Goal: Transaction & Acquisition: Purchase product/service

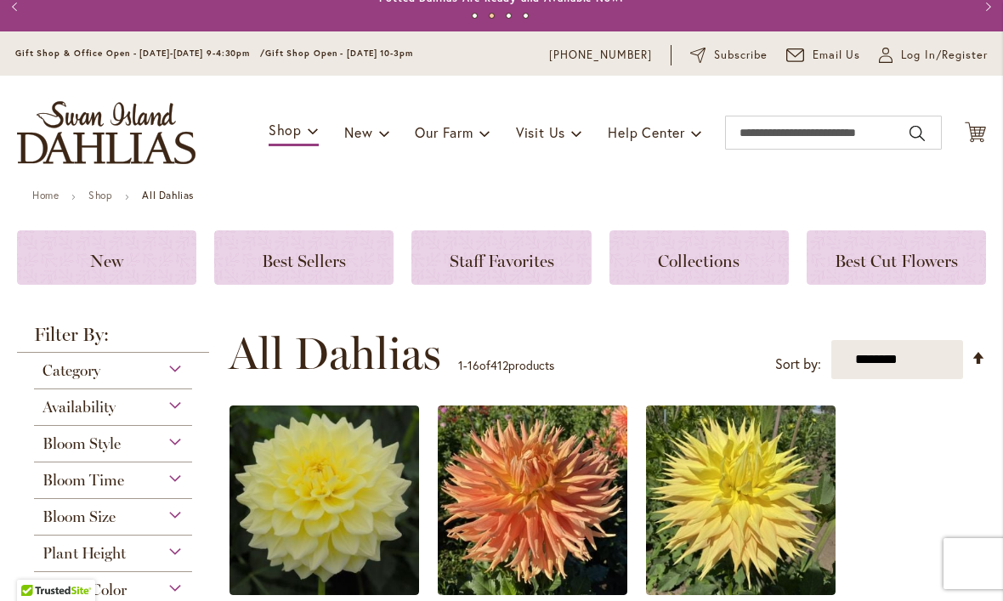
scroll to position [18, 0]
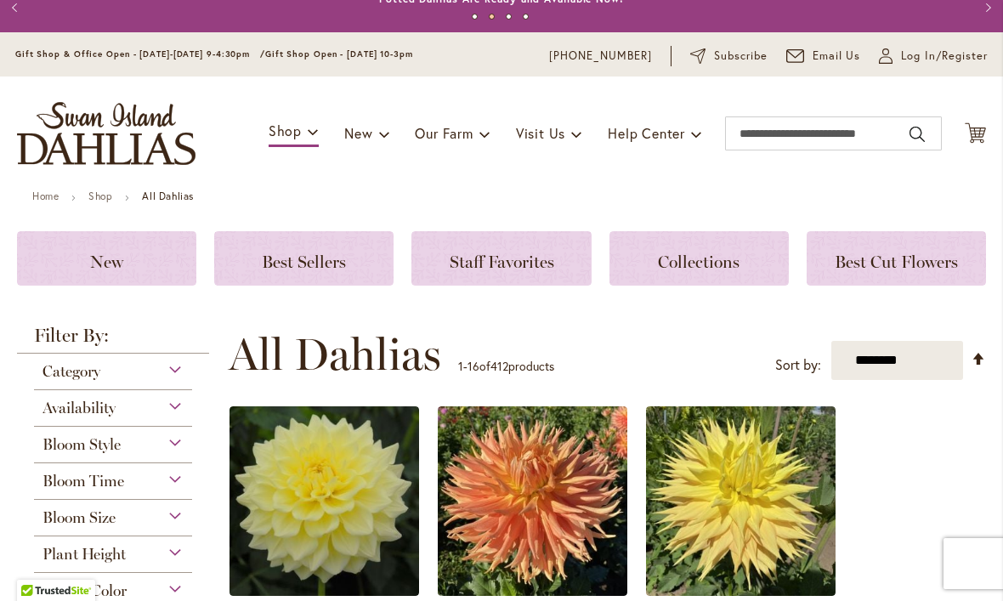
click at [127, 257] on h3 "New" at bounding box center [106, 258] width 139 height 19
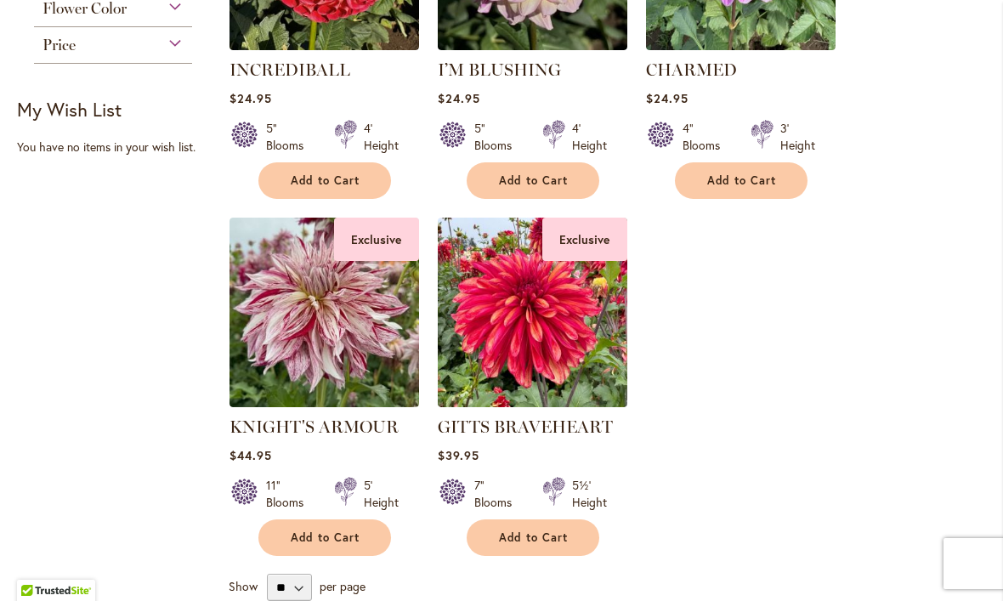
scroll to position [469, 0]
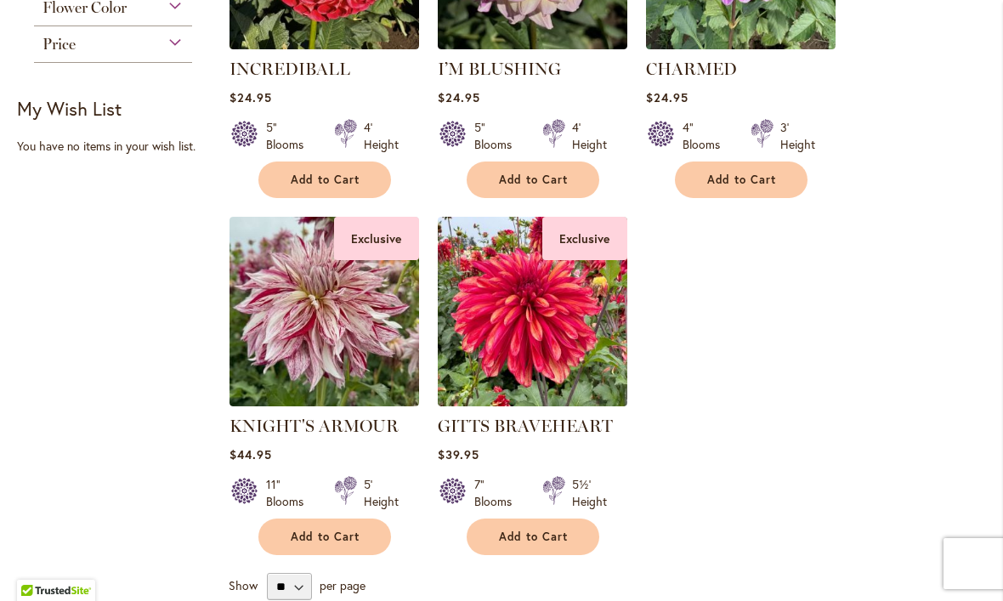
click at [529, 342] on img at bounding box center [533, 312] width 190 height 190
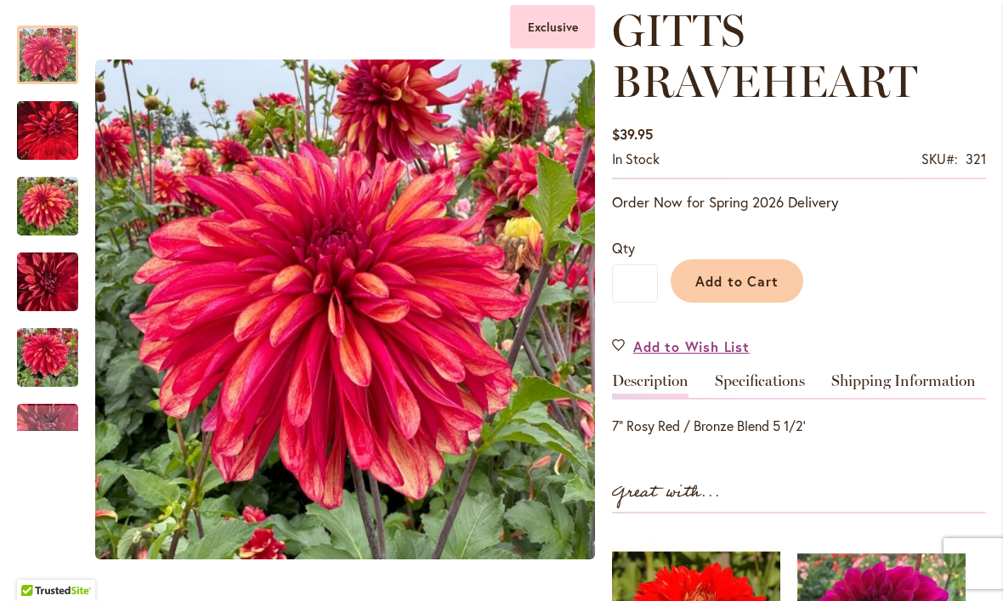
scroll to position [246, 0]
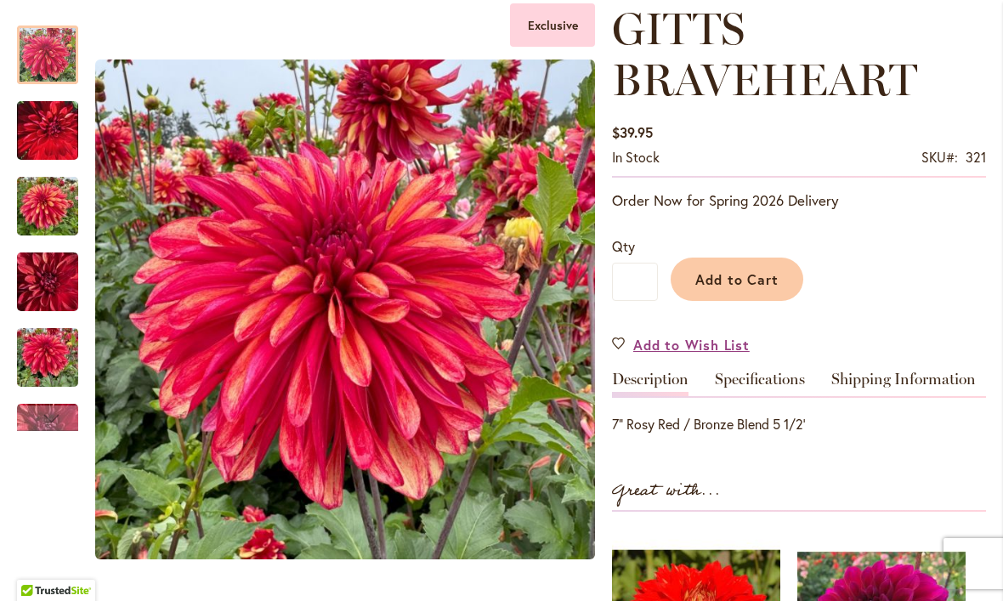
click at [54, 205] on img "GITTS BRAVEHEART" at bounding box center [47, 207] width 61 height 82
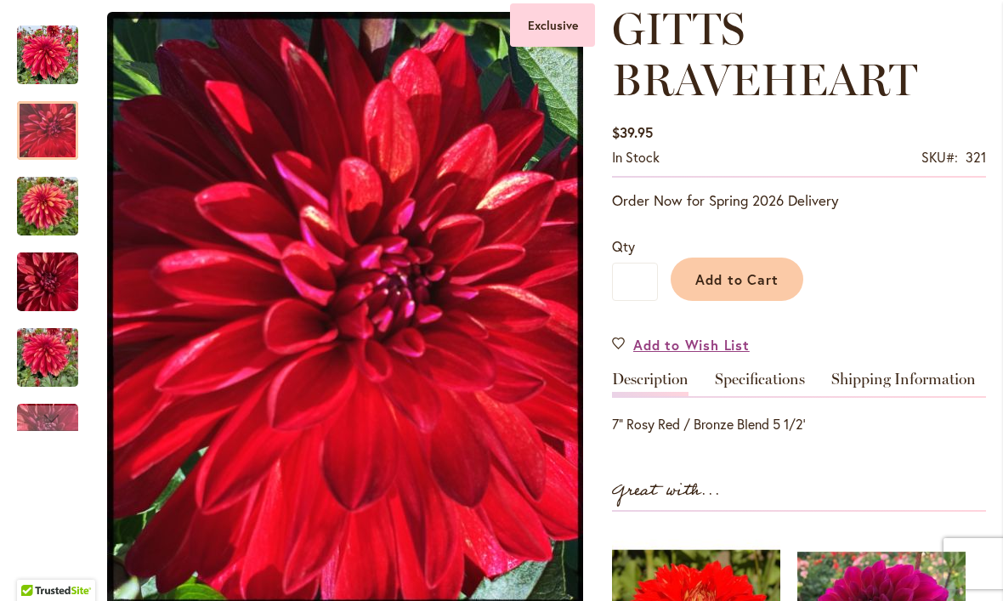
click at [26, 139] on img "GITTS BRAVEHEART" at bounding box center [47, 130] width 61 height 76
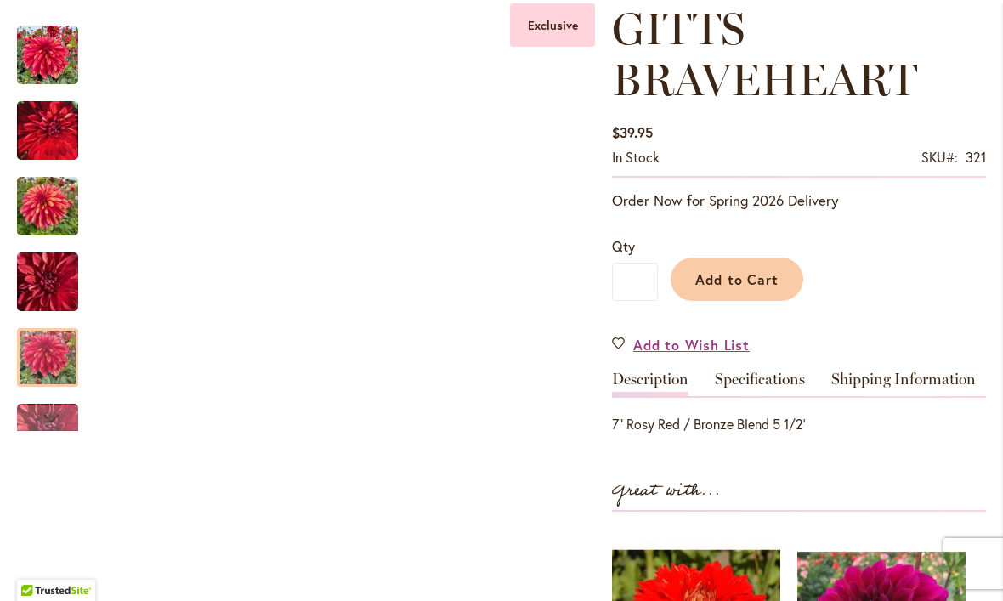
click at [40, 355] on img "GITTS BRAVEHEART" at bounding box center [47, 358] width 61 height 82
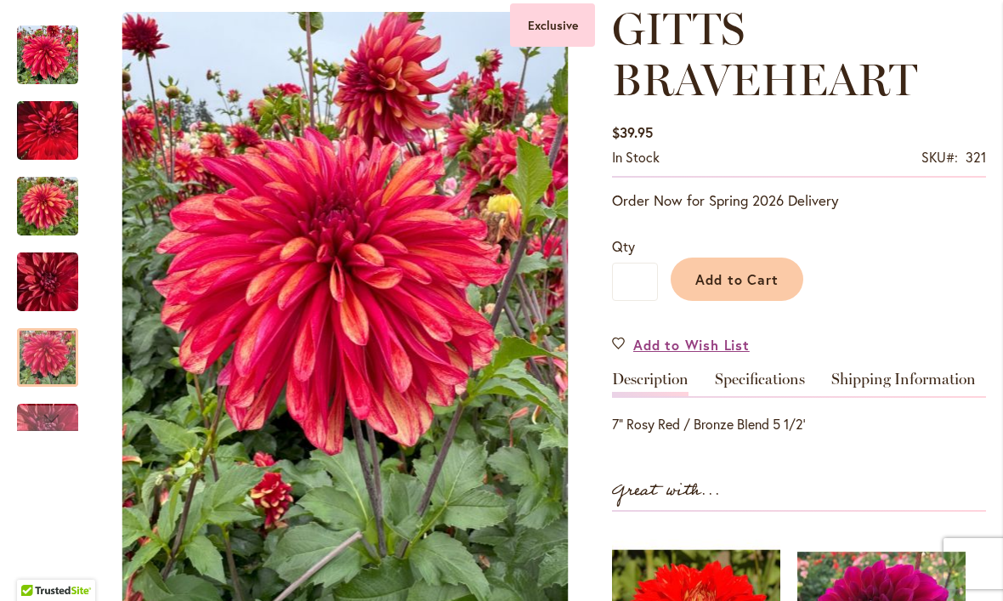
click at [47, 413] on div "Next" at bounding box center [47, 417] width 25 height 25
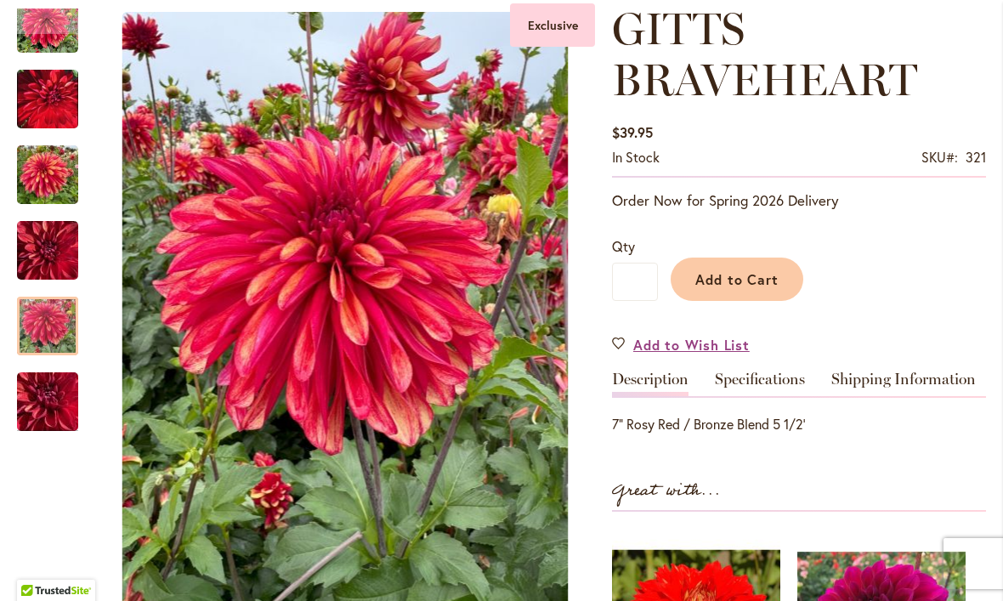
click at [42, 327] on div at bounding box center [47, 326] width 61 height 59
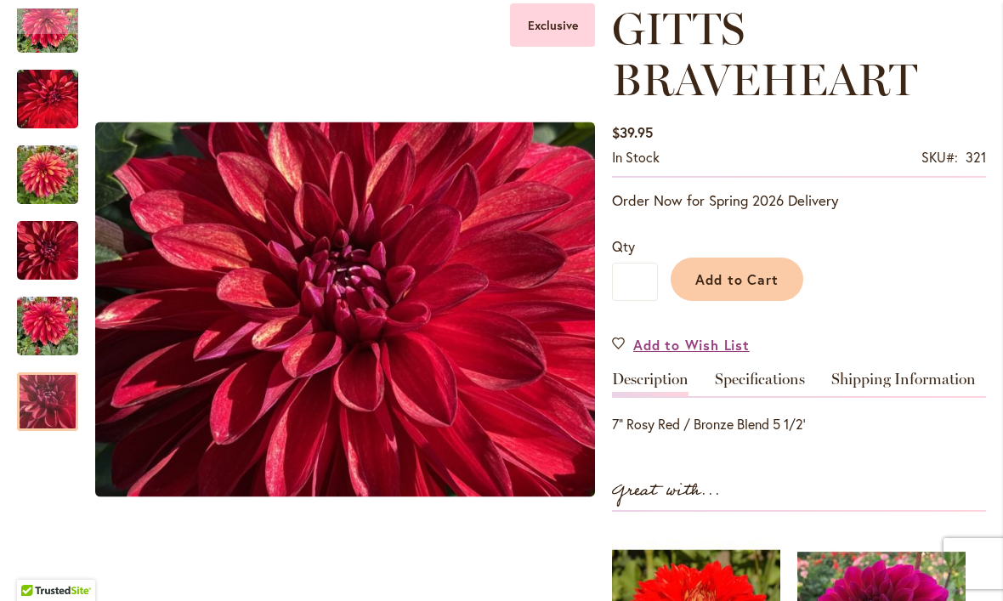
click at [46, 396] on img "GITTS BRAVEHEART" at bounding box center [47, 402] width 122 height 92
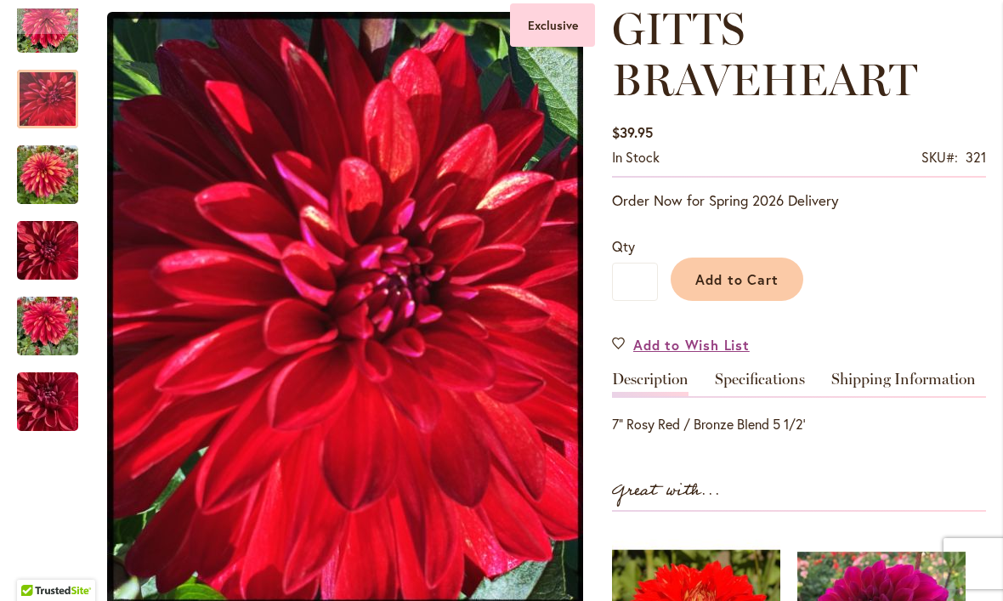
click at [30, 95] on img "GITTS BRAVEHEART" at bounding box center [47, 98] width 61 height 76
click at [37, 33] on div "Previous" at bounding box center [47, 20] width 25 height 25
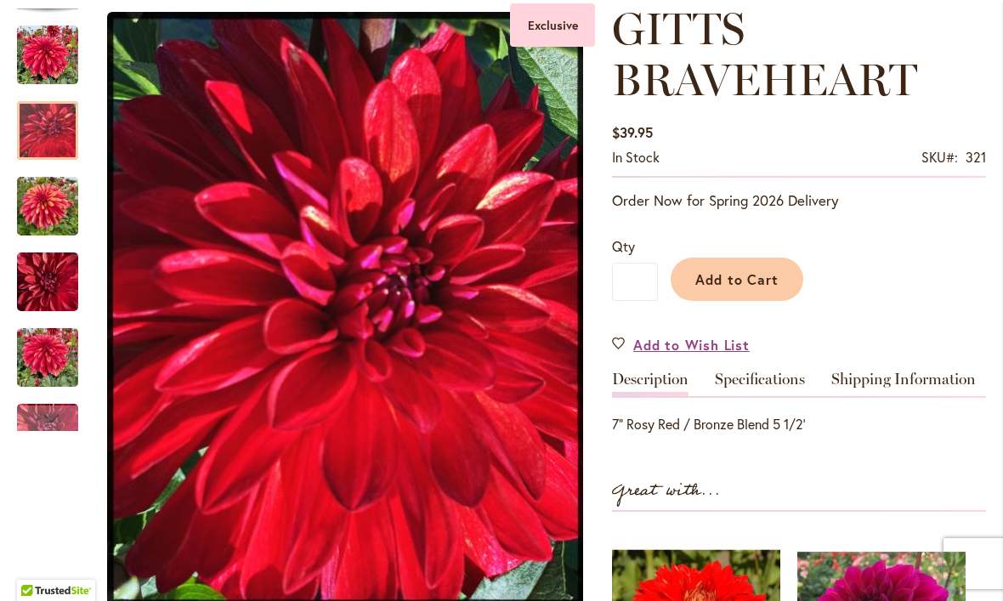
click at [39, 52] on img "GITTS BRAVEHEART" at bounding box center [47, 55] width 61 height 61
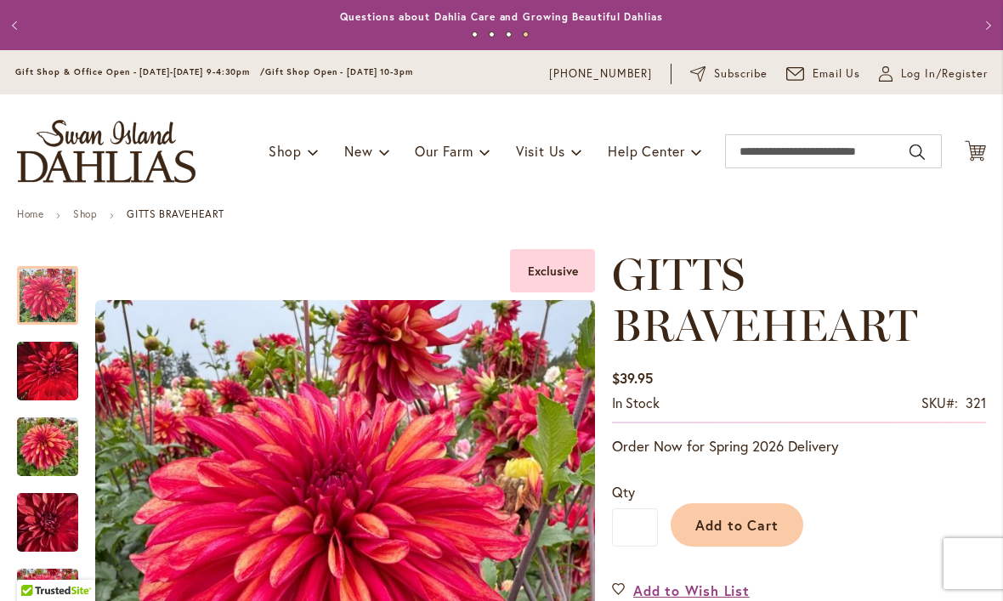
scroll to position [0, 0]
click at [784, 152] on input "Search" at bounding box center [833, 151] width 217 height 34
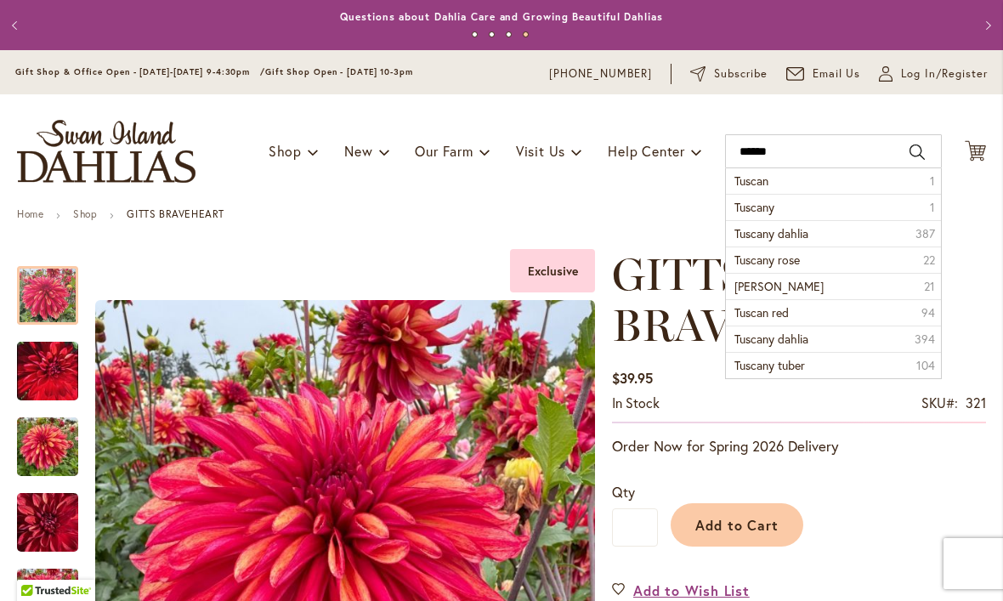
click at [801, 230] on span "Tuscany dahlia" at bounding box center [771, 233] width 74 height 16
type input "**********"
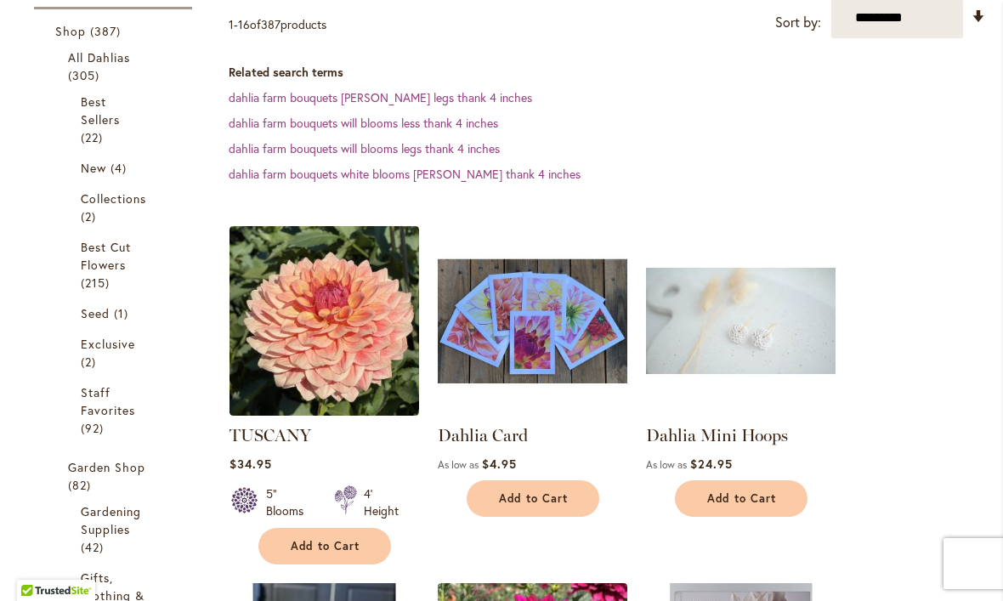
scroll to position [332, 0]
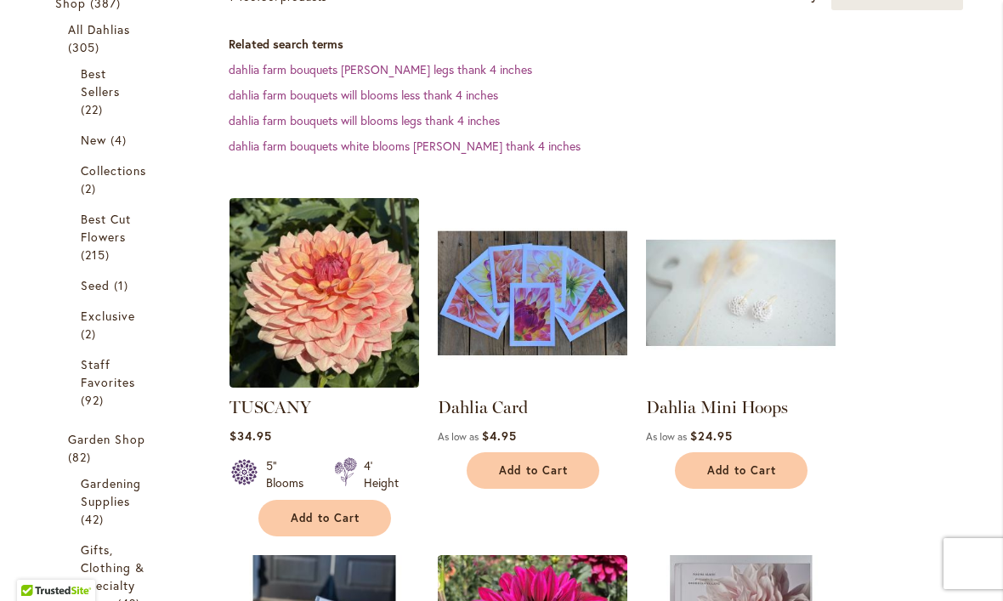
click at [337, 314] on img at bounding box center [324, 293] width 190 height 190
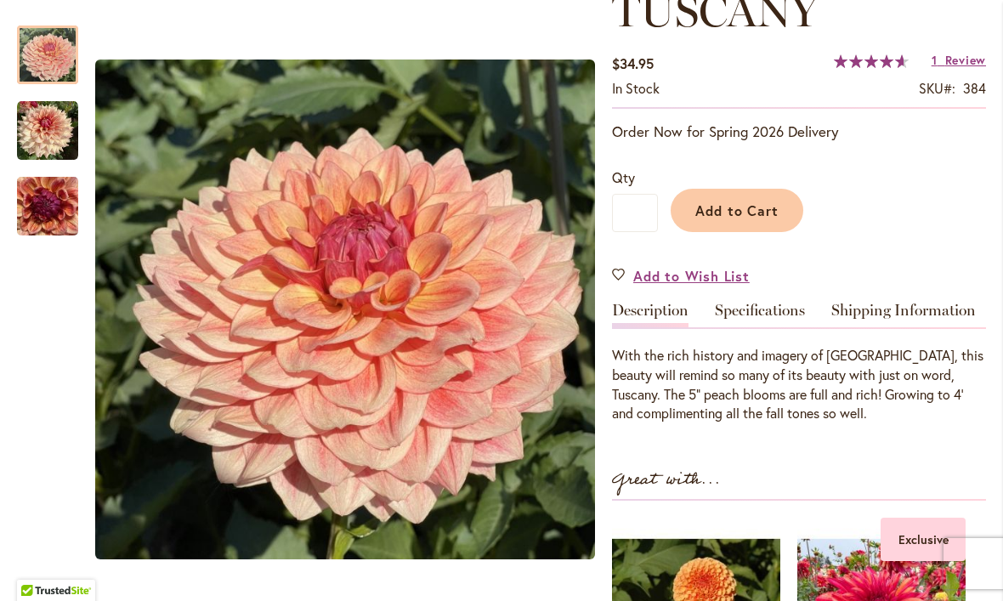
scroll to position [264, 0]
click at [34, 84] on div at bounding box center [47, 54] width 61 height 59
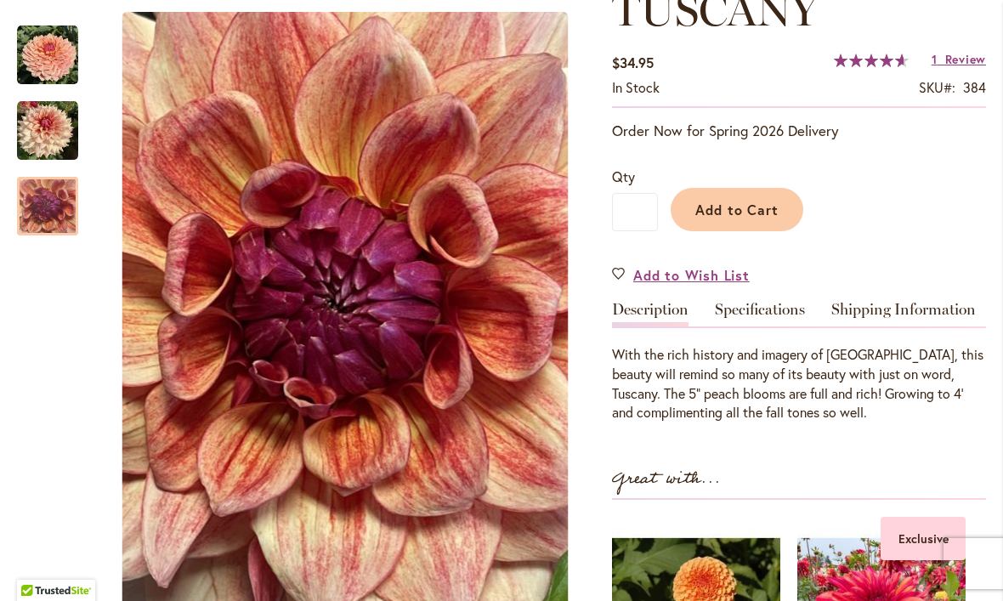
click at [38, 193] on div at bounding box center [47, 206] width 61 height 59
click at [959, 65] on span "Review" at bounding box center [965, 59] width 41 height 16
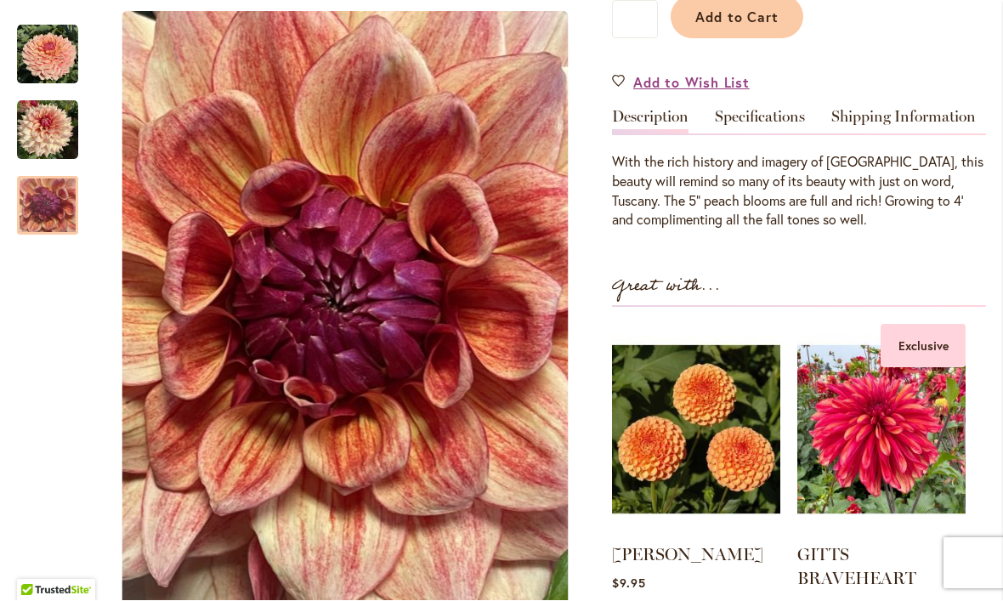
scroll to position [456, 0]
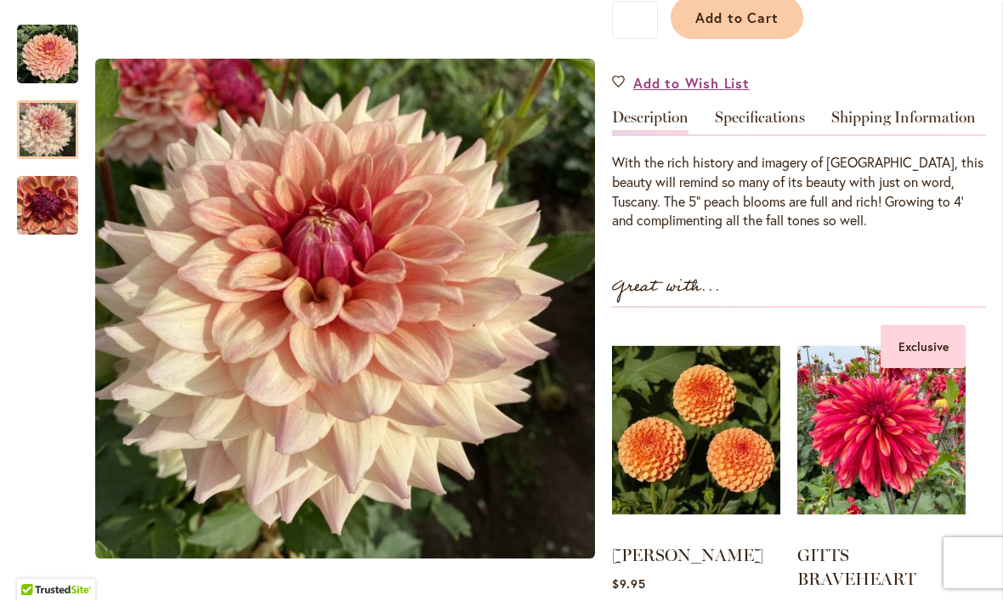
click at [45, 114] on img "TUSCANY" at bounding box center [47, 130] width 61 height 61
click at [48, 198] on img "TUSCANY" at bounding box center [47, 207] width 61 height 82
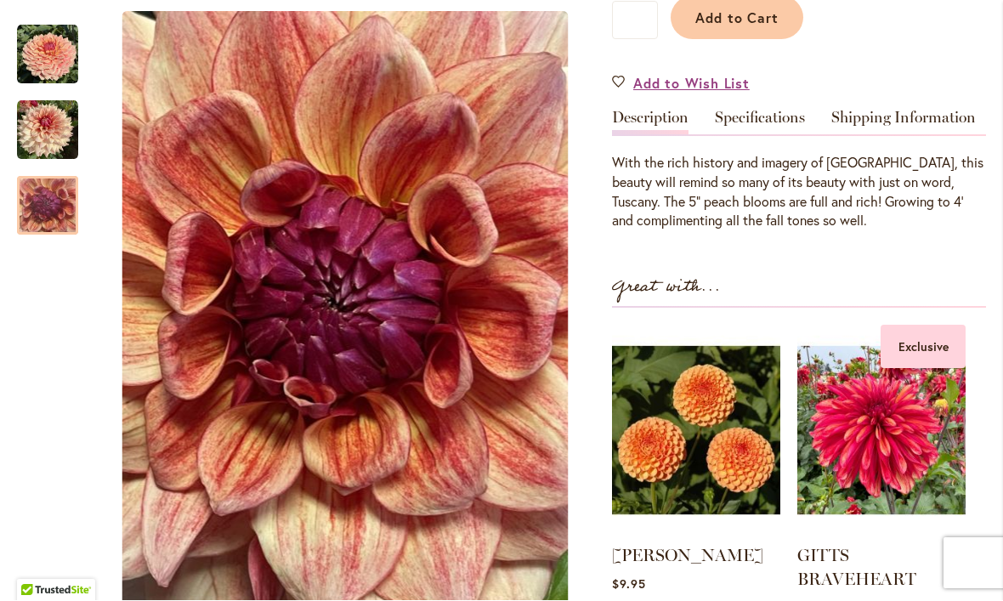
click at [40, 133] on img "TUSCANY" at bounding box center [47, 130] width 61 height 61
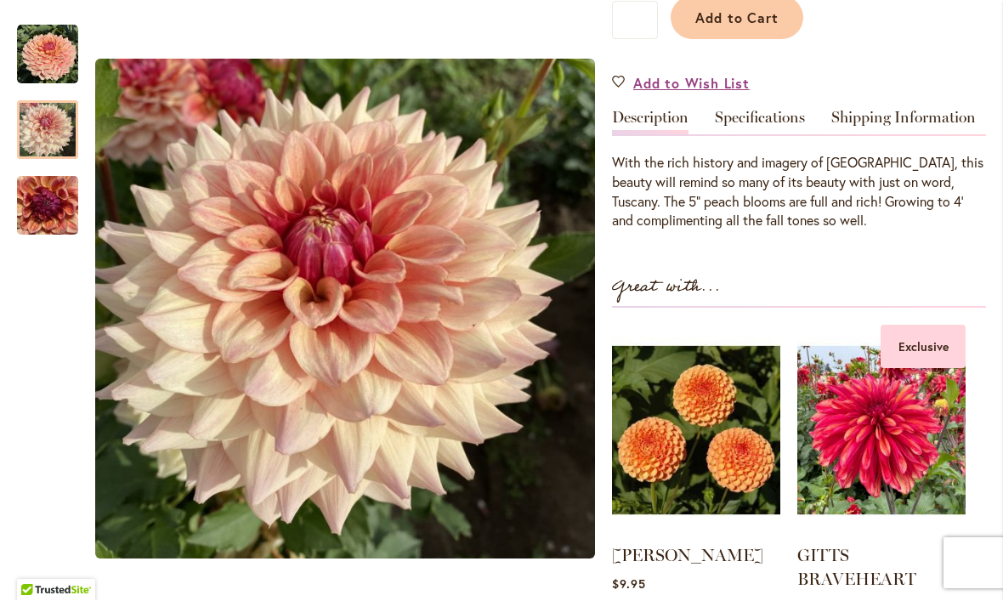
click at [47, 56] on img "TUSCANY" at bounding box center [47, 55] width 61 height 61
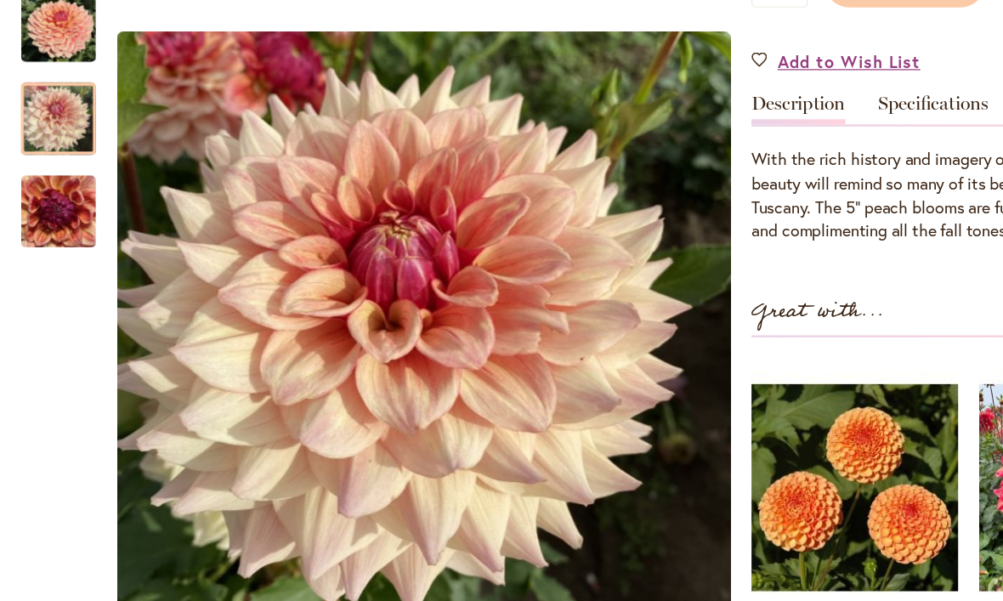
click at [31, 100] on img "TUSCANY" at bounding box center [47, 130] width 61 height 61
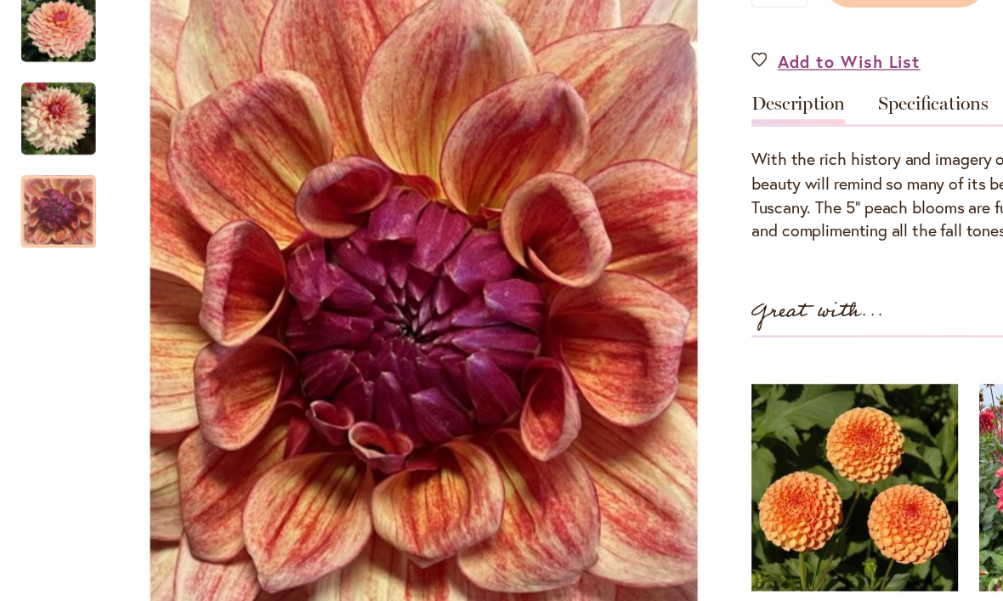
click at [55, 173] on img "TUSCANY" at bounding box center [47, 207] width 61 height 82
